Goal: Transaction & Acquisition: Purchase product/service

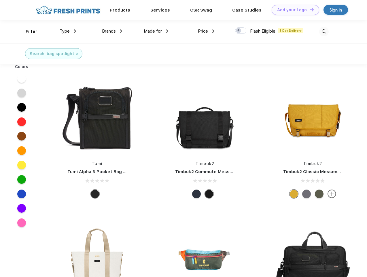
click at [294, 10] on link "Add your Logo Design Tool" at bounding box center [296, 10] width 48 height 10
click at [0, 0] on div "Design Tool" at bounding box center [0, 0] width 0 height 0
click at [309, 10] on link "Add your Logo Design Tool" at bounding box center [296, 10] width 48 height 10
click at [28, 31] on div "Filter" at bounding box center [32, 31] width 12 height 7
click at [68, 31] on span "Type" at bounding box center [65, 31] width 10 height 5
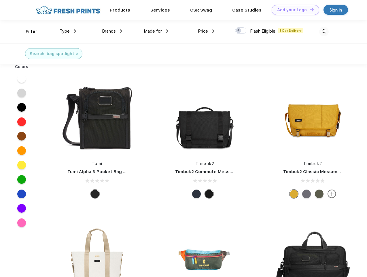
click at [112, 31] on span "Brands" at bounding box center [109, 31] width 14 height 5
click at [156, 31] on span "Made for" at bounding box center [153, 31] width 18 height 5
click at [206, 31] on span "Price" at bounding box center [203, 31] width 10 height 5
click at [241, 31] on div at bounding box center [240, 30] width 11 height 6
click at [239, 31] on input "checkbox" at bounding box center [237, 29] width 4 height 4
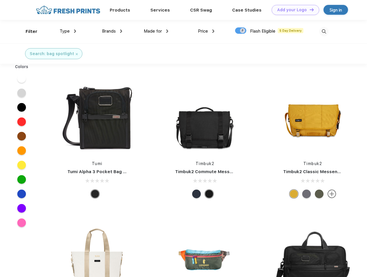
click at [324, 31] on img at bounding box center [324, 32] width 10 height 10
